Goal: Task Accomplishment & Management: Manage account settings

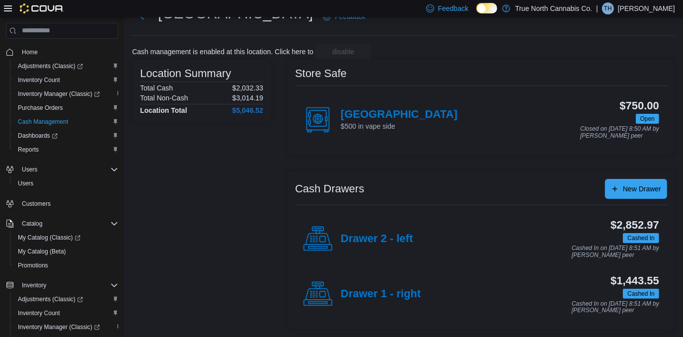
scroll to position [39, 0]
click at [380, 292] on h4 "Drawer 1 - right" at bounding box center [381, 293] width 80 height 13
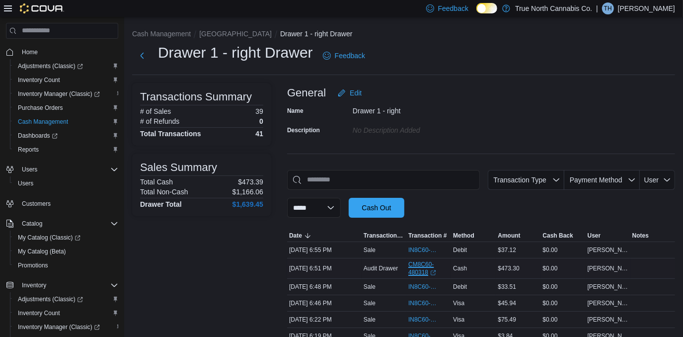
click at [419, 262] on link "CM8C60-480318 (opens in a new tab or window)" at bounding box center [428, 268] width 41 height 16
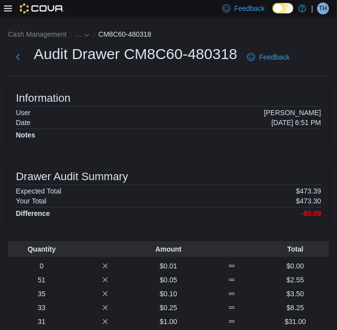
click at [184, 194] on div "Expected Total $473.39" at bounding box center [168, 191] width 305 height 8
click at [78, 35] on span "…" at bounding box center [78, 34] width 7 height 8
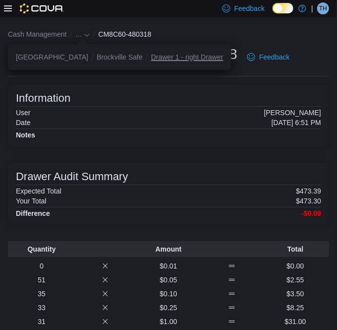
click at [151, 56] on button "Drawer 1 - right Drawer" at bounding box center [187, 57] width 72 height 8
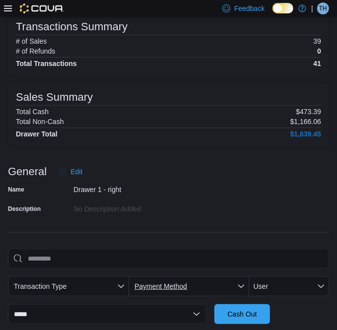
scroll to position [135, 0]
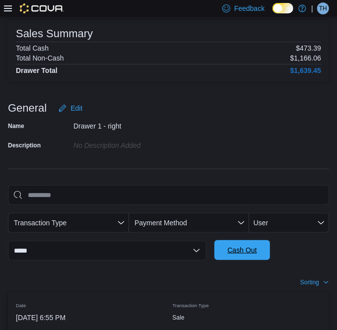
click at [242, 246] on span "Cash Out" at bounding box center [241, 250] width 29 height 10
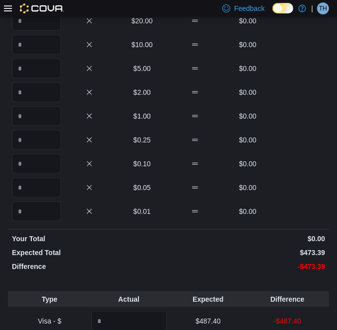
scroll to position [75, 0]
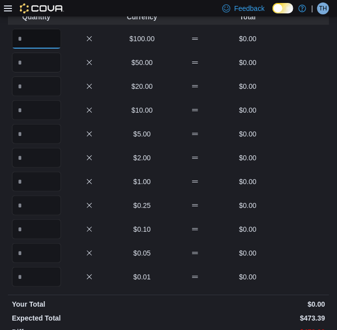
click at [38, 41] on input "Quantity" at bounding box center [36, 39] width 49 height 20
type input "*"
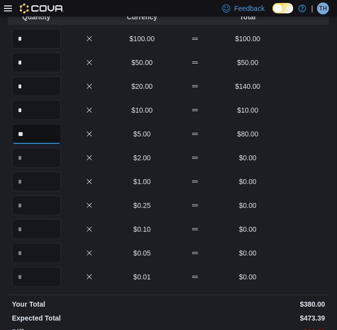
type input "**"
click at [25, 184] on input "*" at bounding box center [36, 182] width 49 height 20
type input "**"
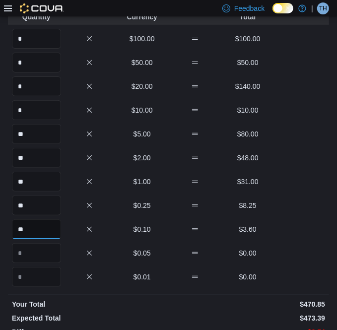
type input "**"
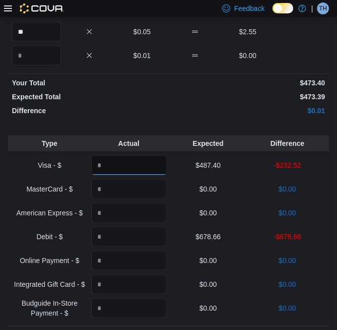
type input "******"
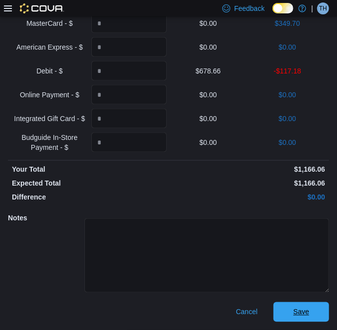
click at [274, 302] on button "Save" at bounding box center [302, 312] width 56 height 20
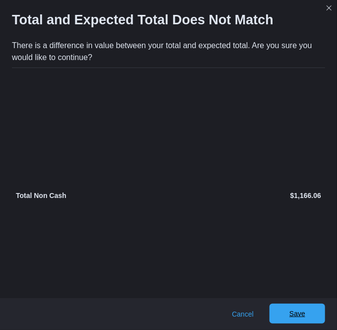
click at [308, 308] on span "Save" at bounding box center [298, 314] width 44 height 20
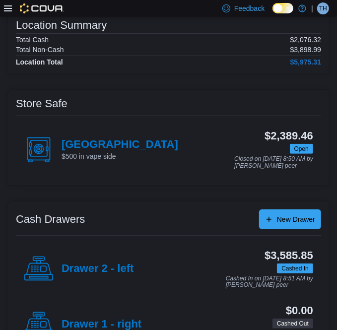
scroll to position [90, 0]
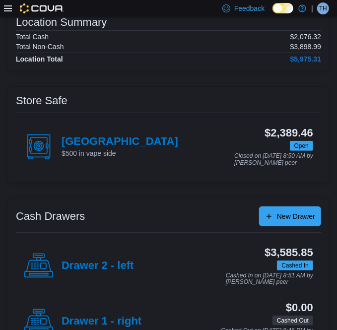
click at [161, 67] on div "Location Summary Total Cash $2,076.32 Total Non-Cash $3,898.99 Location Total $…" at bounding box center [168, 39] width 321 height 63
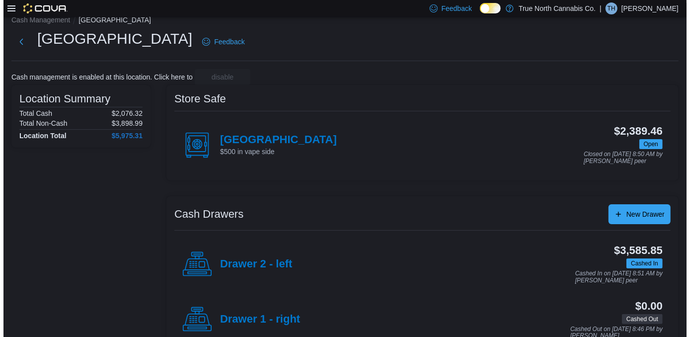
scroll to position [0, 0]
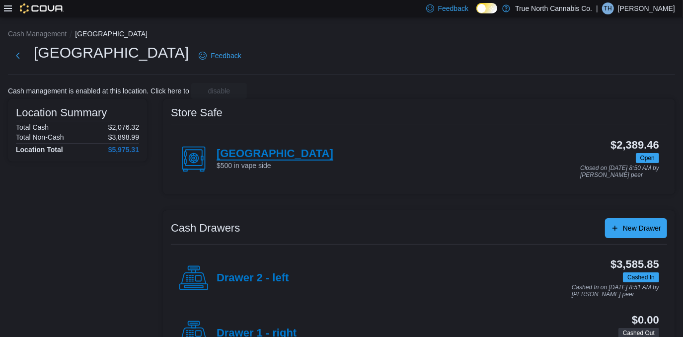
click at [236, 154] on h4 "[GEOGRAPHIC_DATA]" at bounding box center [274, 153] width 117 height 13
